Goal: Task Accomplishment & Management: Manage account settings

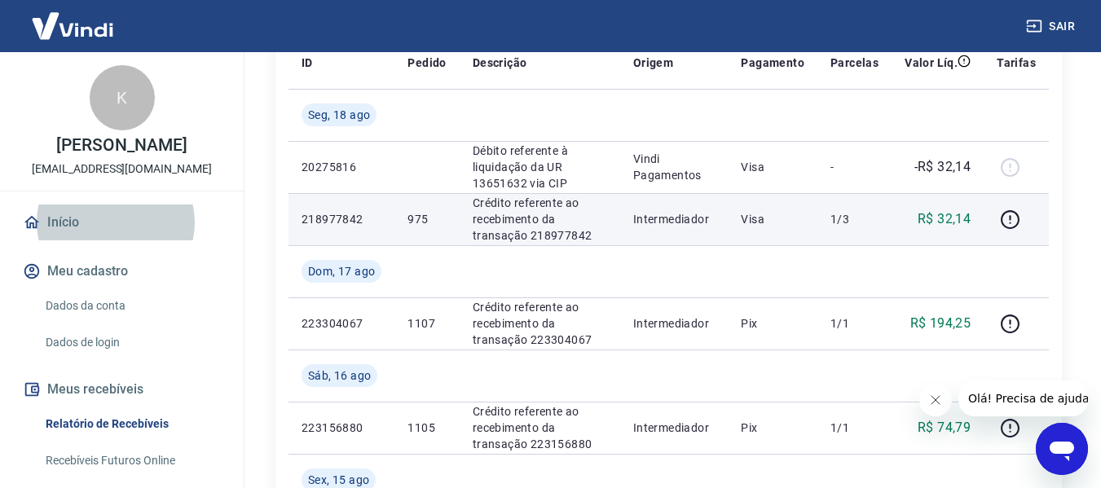
scroll to position [163, 0]
